Goal: Check status: Check status

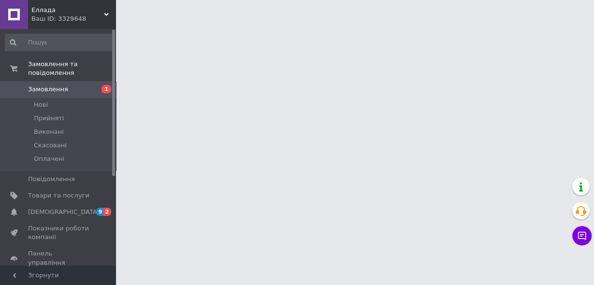
click at [55, 85] on link "Замовлення 1" at bounding box center [59, 89] width 119 height 16
click at [85, 98] on li "Нові 1" at bounding box center [59, 105] width 119 height 14
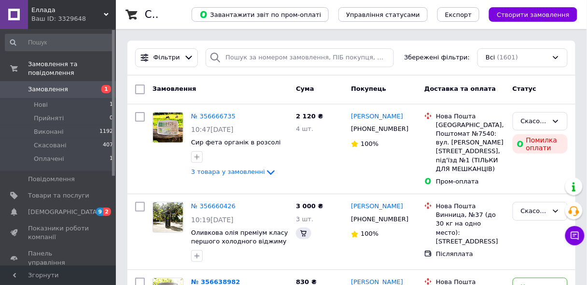
click at [97, 85] on span "1" at bounding box center [102, 89] width 27 height 9
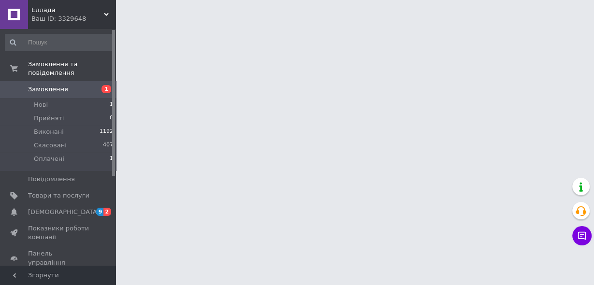
click at [97, 85] on span "1" at bounding box center [102, 89] width 27 height 9
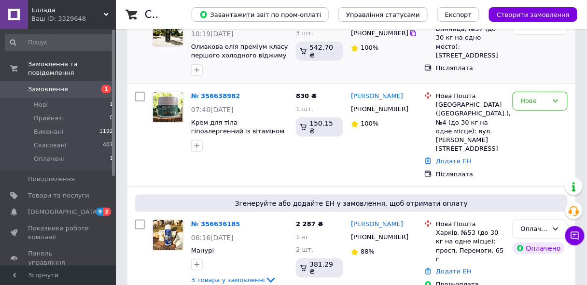
scroll to position [270, 0]
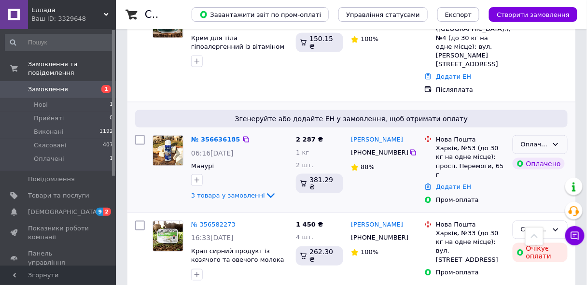
click at [550, 135] on div "Оплачено" at bounding box center [540, 144] width 55 height 19
click at [536, 156] on li "Прийнято" at bounding box center [540, 165] width 54 height 18
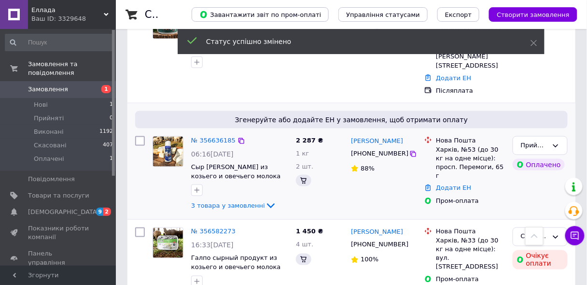
click at [213, 135] on div "№ 356636185" at bounding box center [213, 140] width 46 height 11
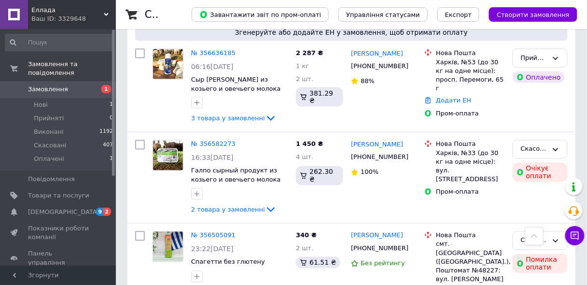
scroll to position [294, 0]
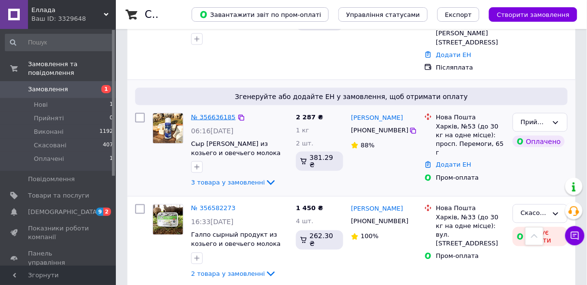
click at [224, 114] on link "№ 356636185" at bounding box center [213, 117] width 44 height 7
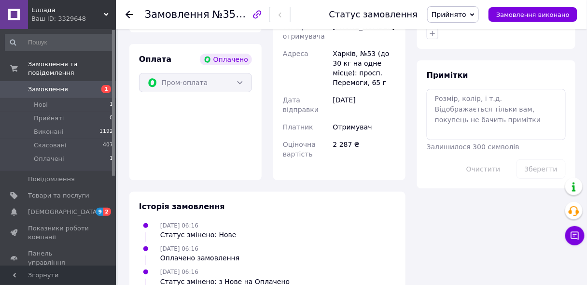
scroll to position [884, 0]
